Goal: Task Accomplishment & Management: Use online tool/utility

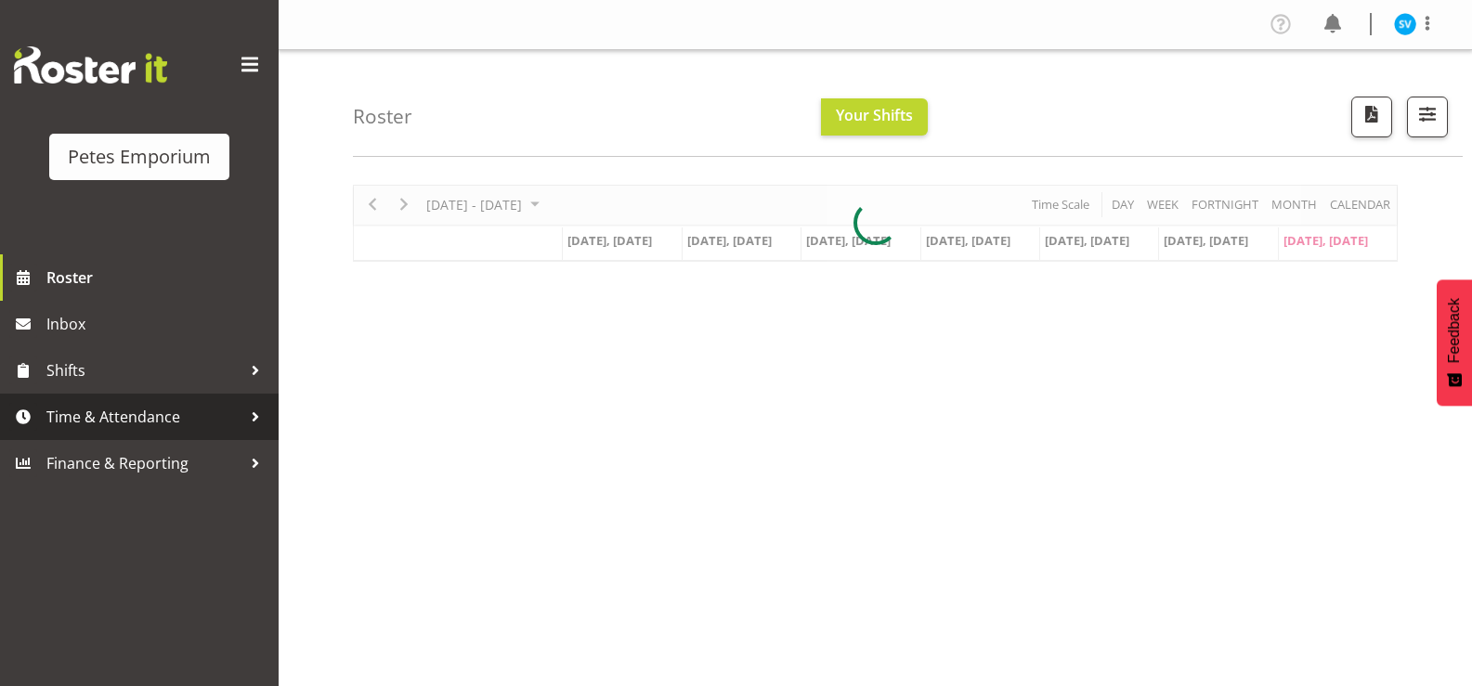
click at [181, 416] on span "Time & Attendance" at bounding box center [143, 417] width 195 height 28
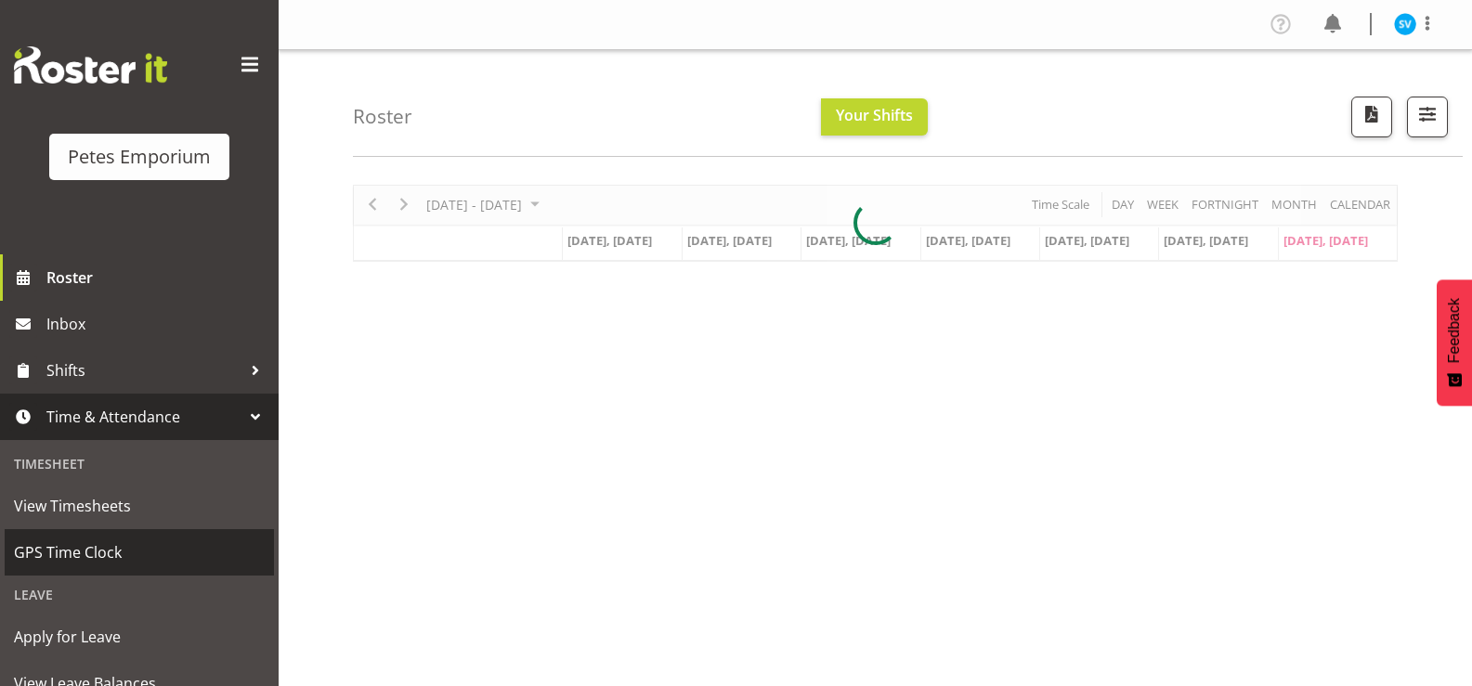
click at [176, 553] on span "GPS Time Clock" at bounding box center [139, 553] width 251 height 28
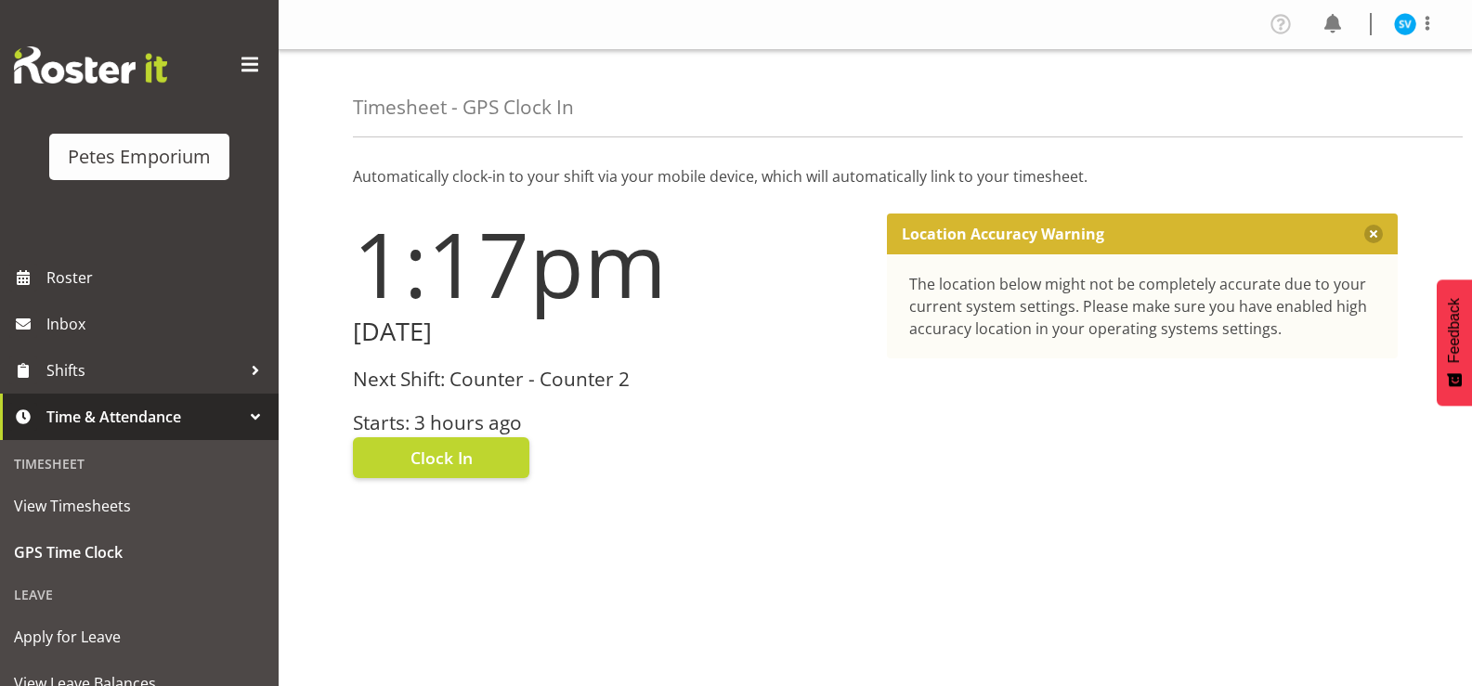
click at [493, 399] on div "Next Shift: Counter - Counter 2 Starts: 3 hours ago" at bounding box center [609, 402] width 512 height 66
click at [499, 476] on button "Clock In" at bounding box center [441, 458] width 177 height 41
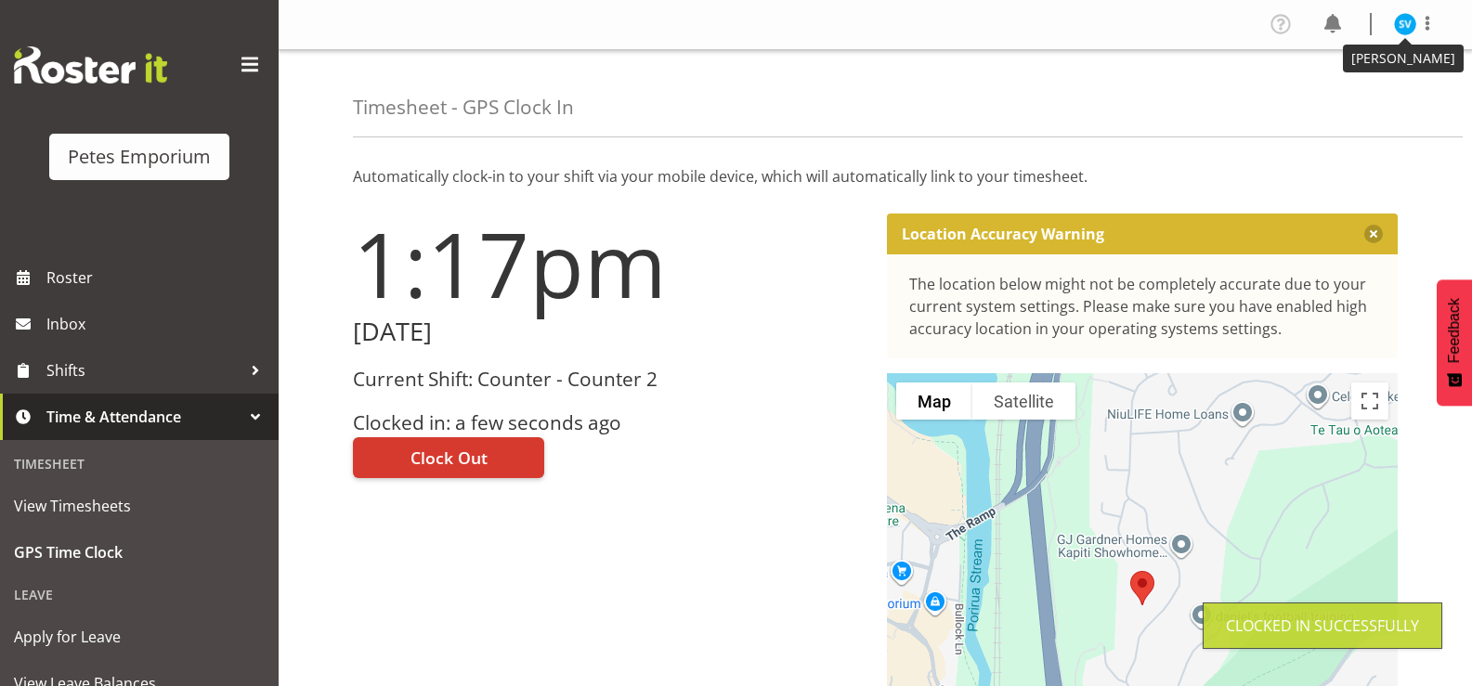
click at [1405, 27] on img at bounding box center [1405, 24] width 22 height 22
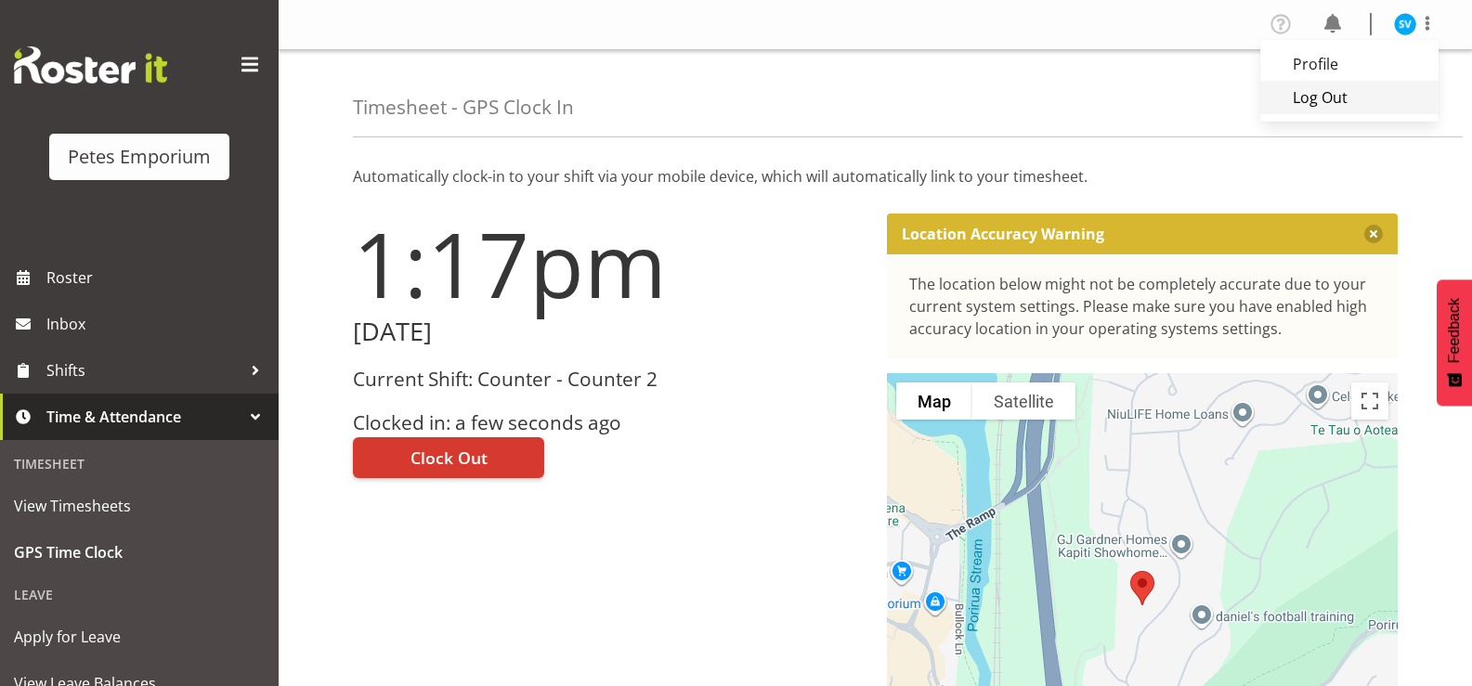
click at [1374, 111] on link "Log Out" at bounding box center [1350, 97] width 178 height 33
